Goal: Navigation & Orientation: Find specific page/section

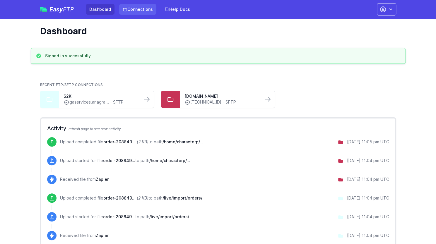
click at [131, 10] on link "Connections" at bounding box center [137, 9] width 37 height 11
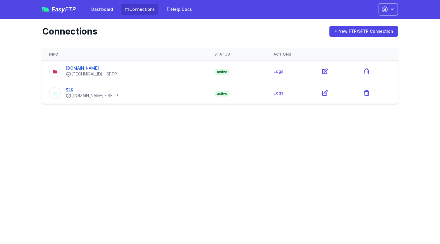
click at [70, 88] on link "S2K" at bounding box center [70, 89] width 8 height 5
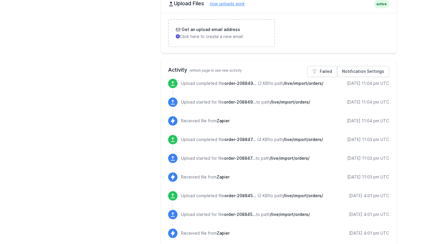
scroll to position [264, 0]
